Goal: Answer question/provide support

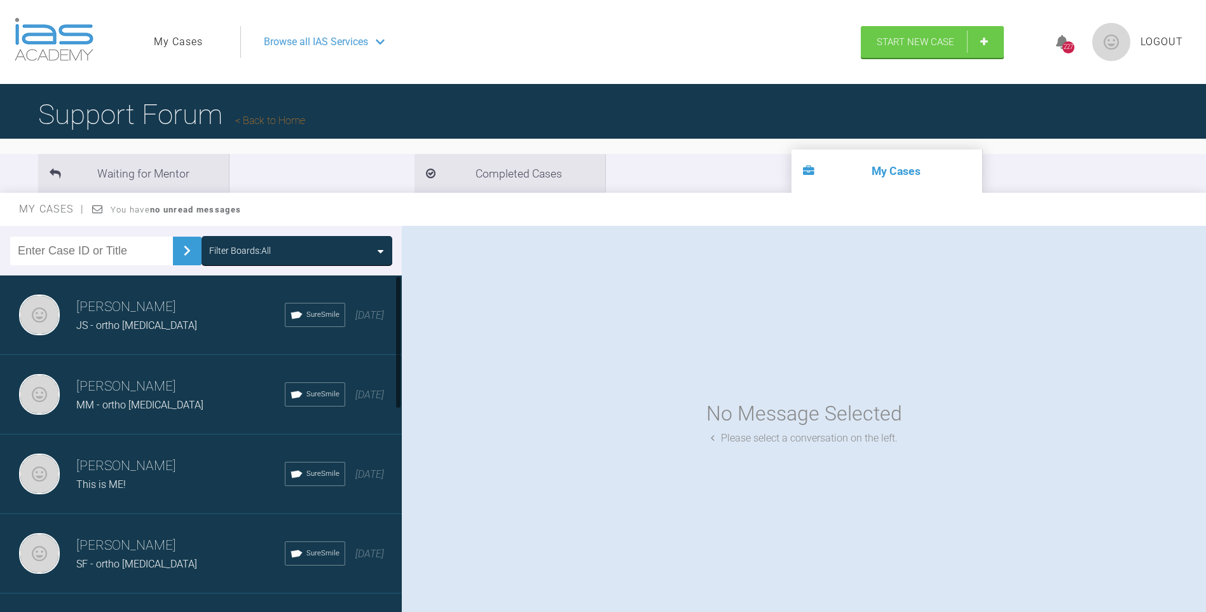
click at [133, 309] on h3 "[PERSON_NAME]" at bounding box center [180, 307] width 209 height 22
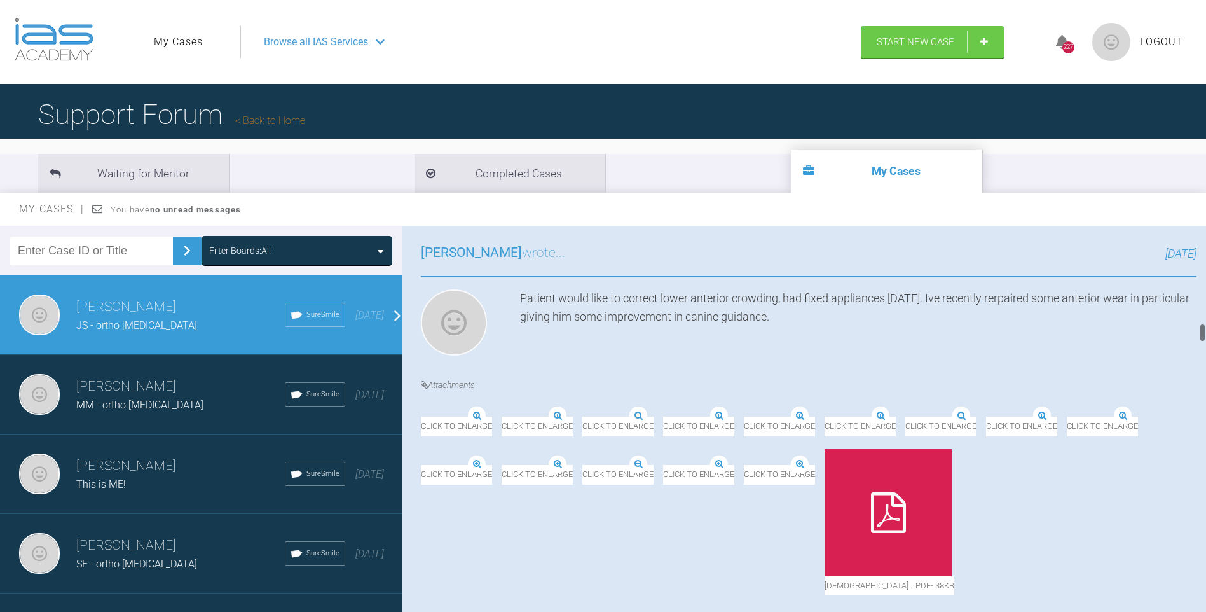
scroll to position [661, 0]
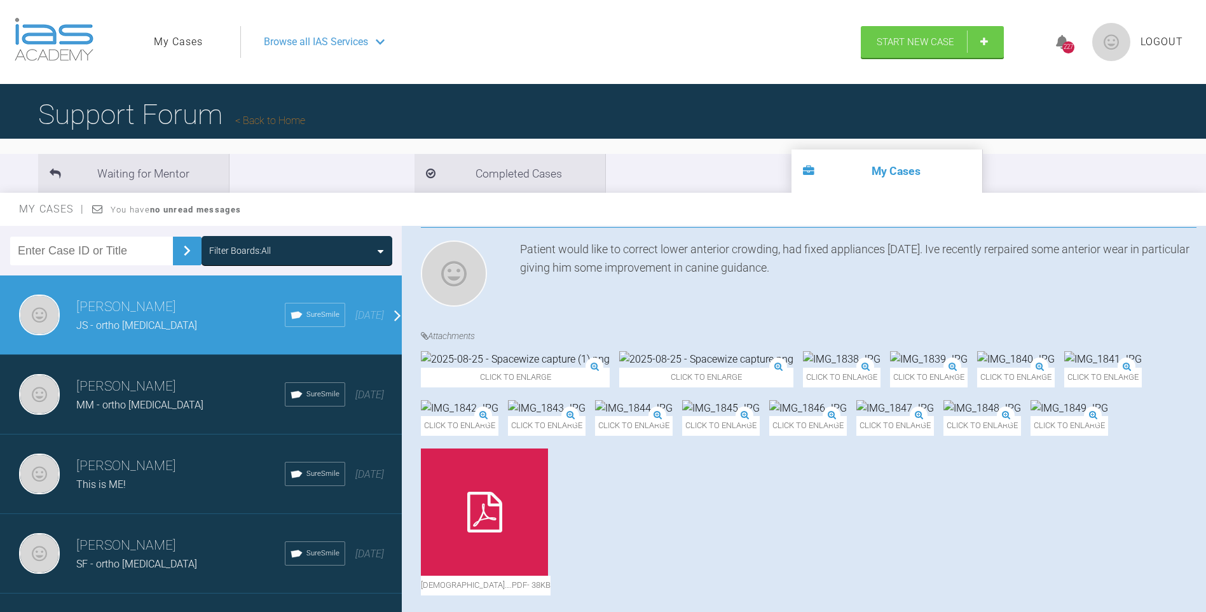
drag, startPoint x: 890, startPoint y: 315, endPoint x: 871, endPoint y: 312, distance: 18.8
click at [890, 351] on img at bounding box center [929, 359] width 78 height 17
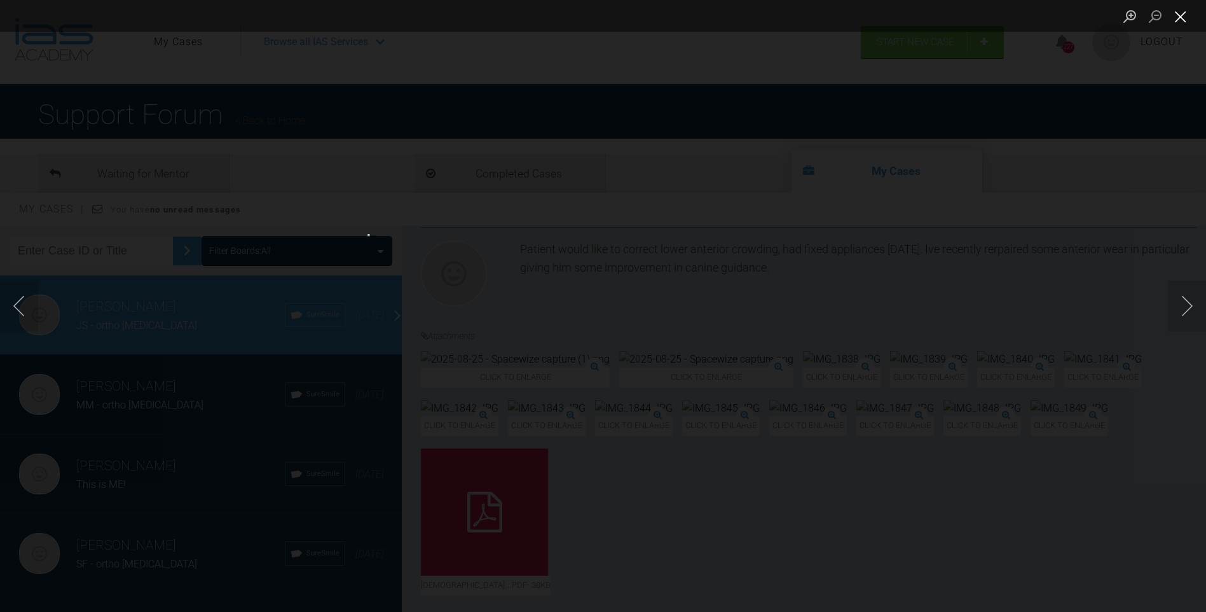
click at [1184, 14] on button "Close lightbox" at bounding box center [1180, 16] width 25 height 22
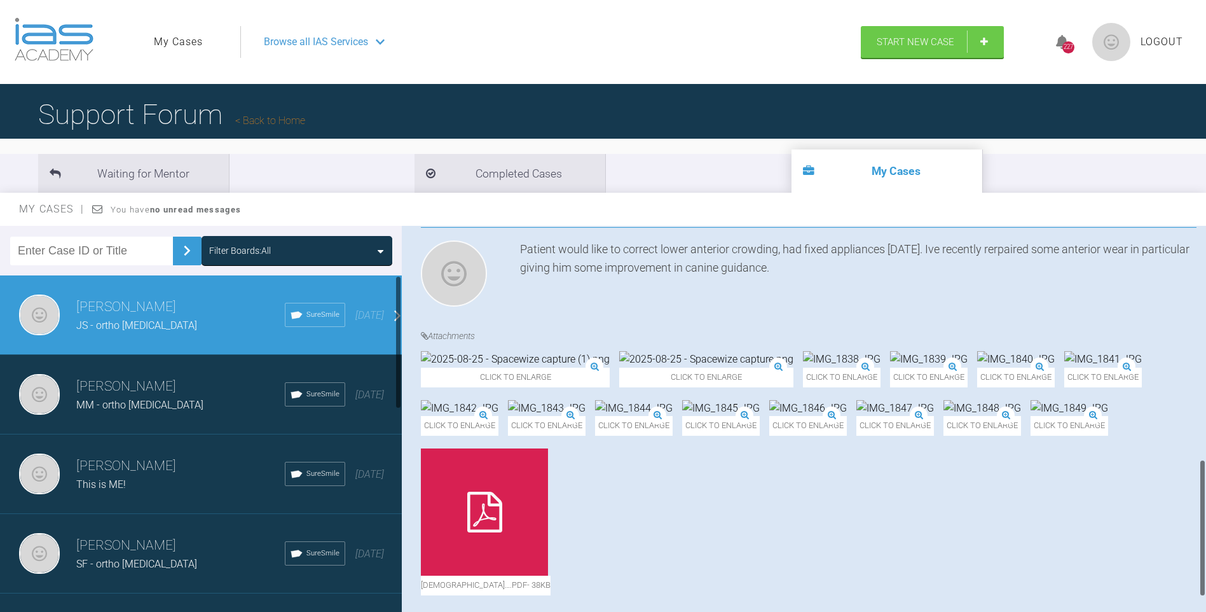
click at [211, 292] on div "[PERSON_NAME] JS - ortho [MEDICAL_DATA] SureSmile [DATE]" at bounding box center [205, 314] width 411 height 79
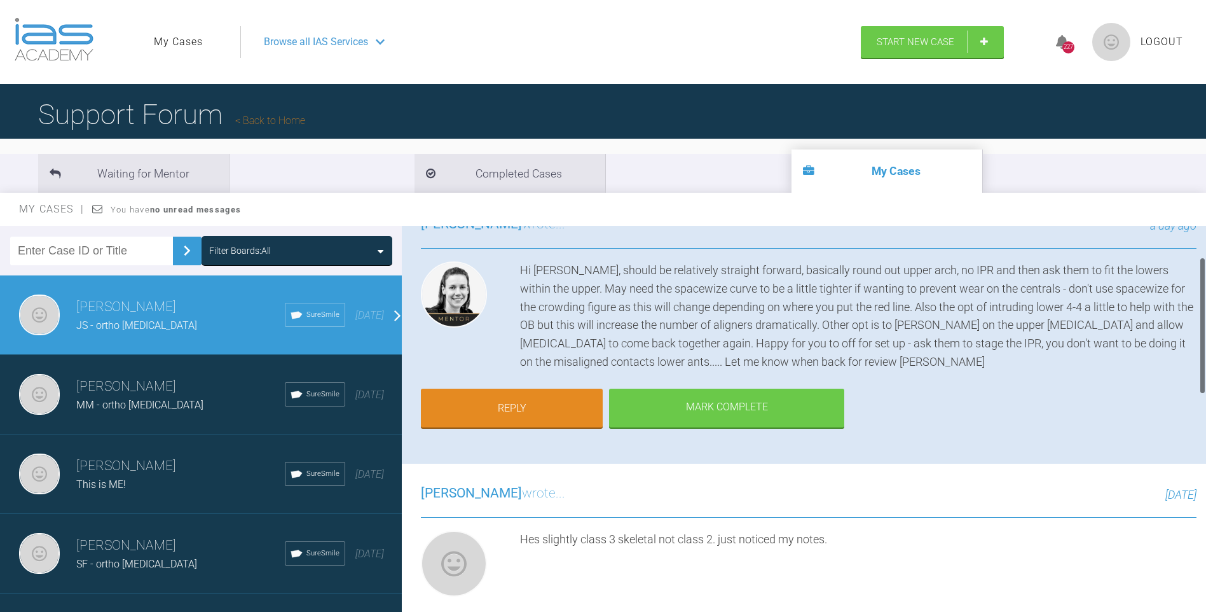
scroll to position [89, 0]
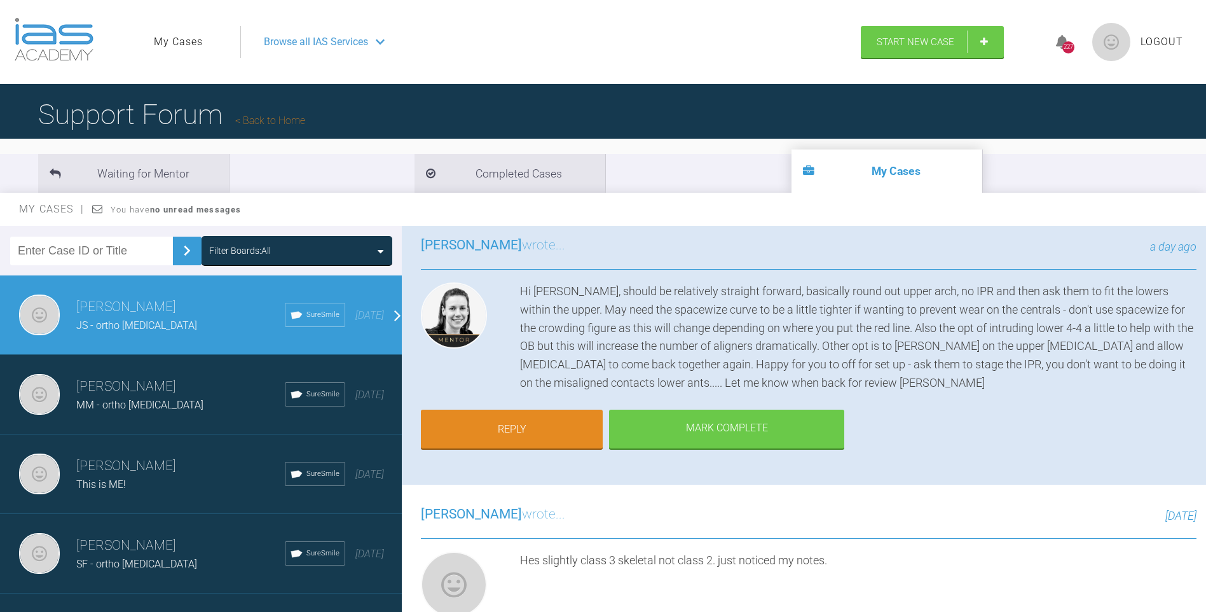
click at [760, 291] on div "Hi [PERSON_NAME], should be relatively straight forward, basically round out up…" at bounding box center [858, 337] width 677 height 110
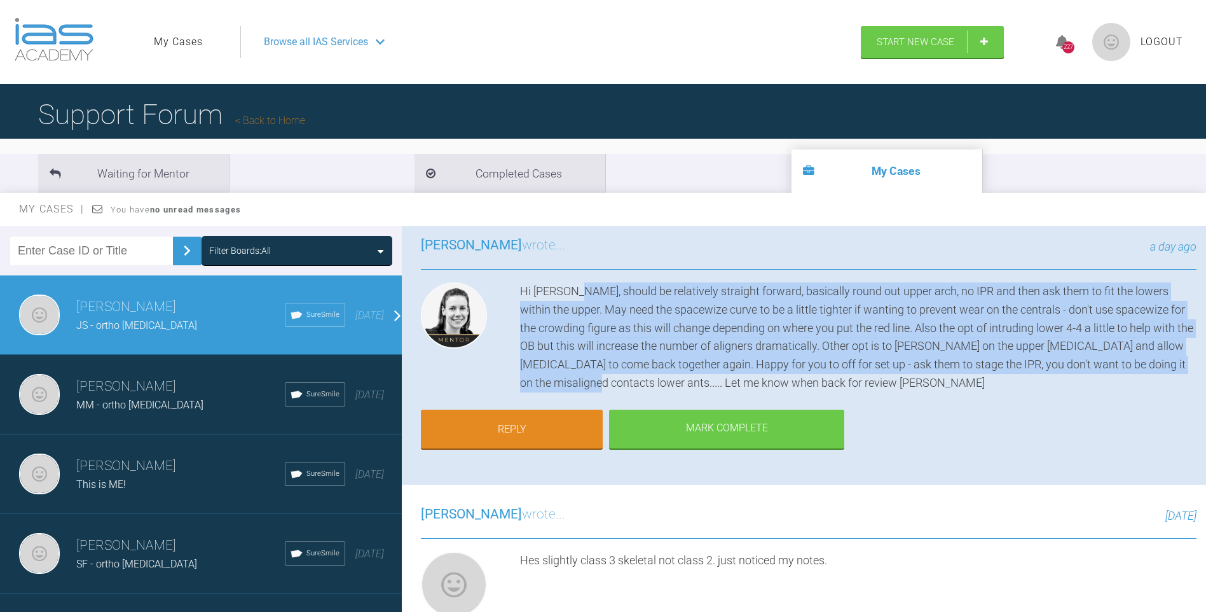
drag, startPoint x: 576, startPoint y: 291, endPoint x: 620, endPoint y: 380, distance: 99.8
click at [620, 380] on div "Hi [PERSON_NAME], should be relatively straight forward, basically round out up…" at bounding box center [858, 337] width 677 height 110
copy div "should be relatively straight forward, basically round out upper arch, no IPR a…"
click at [704, 320] on div "Hi [PERSON_NAME], should be relatively straight forward, basically round out up…" at bounding box center [858, 337] width 677 height 110
drag, startPoint x: 575, startPoint y: 289, endPoint x: 617, endPoint y: 377, distance: 97.8
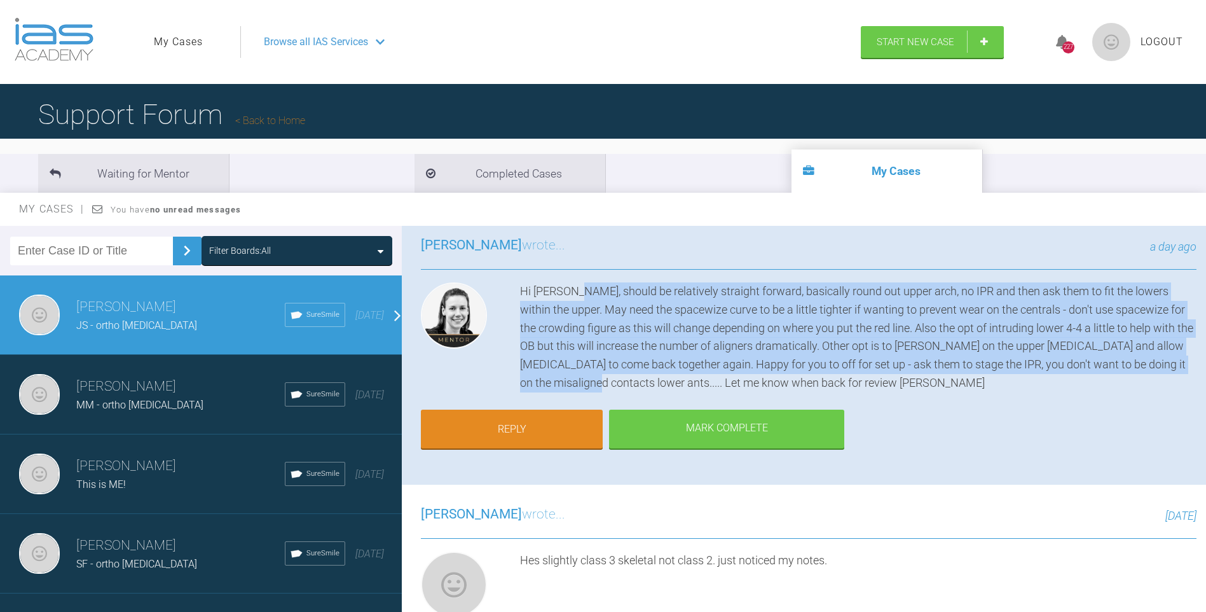
click at [617, 377] on div "Hi [PERSON_NAME], should be relatively straight forward, basically round out up…" at bounding box center [858, 337] width 677 height 110
drag, startPoint x: 617, startPoint y: 377, endPoint x: 605, endPoint y: 337, distance: 41.7
copy div "should be relatively straight forward, basically round out upper arch, no IPR a…"
